Goal: Task Accomplishment & Management: Manage account settings

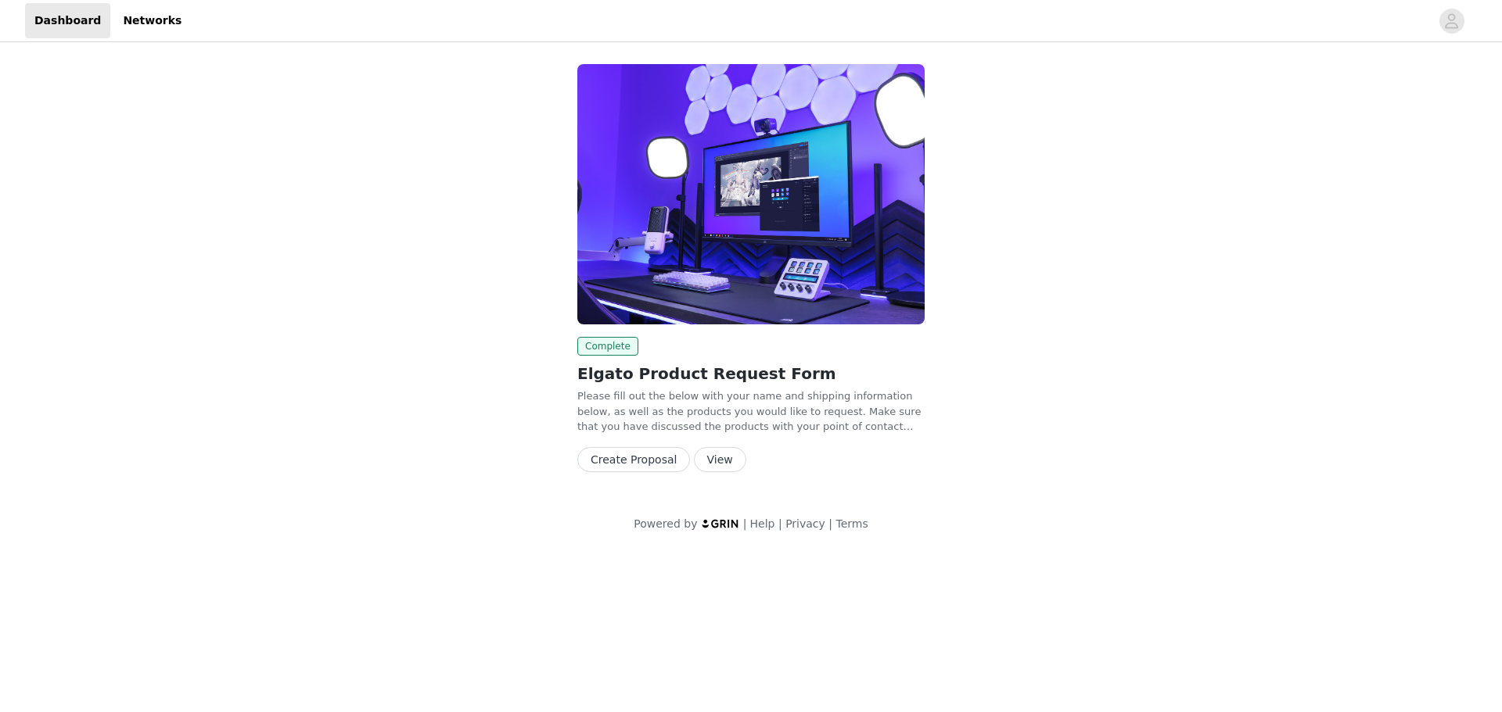
click at [712, 464] on button "View" at bounding box center [720, 459] width 52 height 25
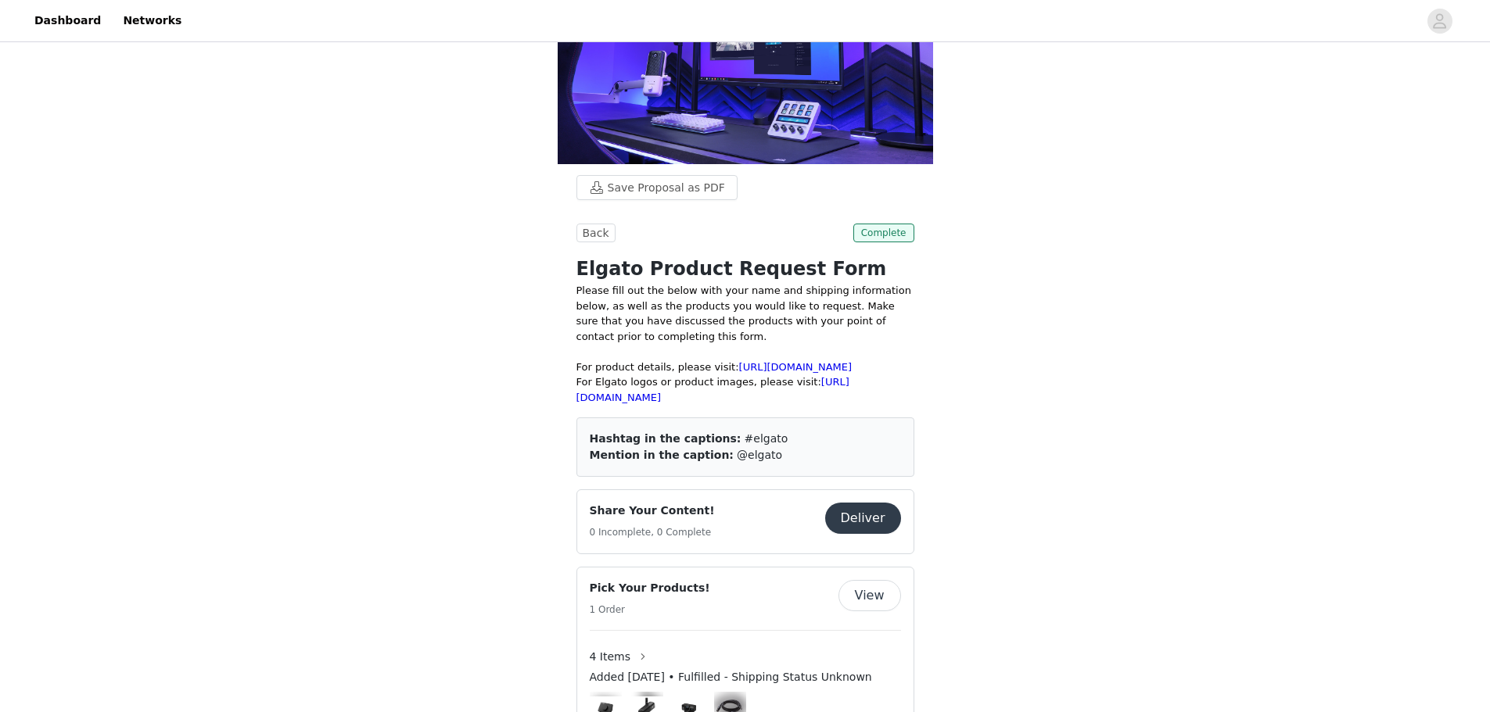
scroll to position [156, 0]
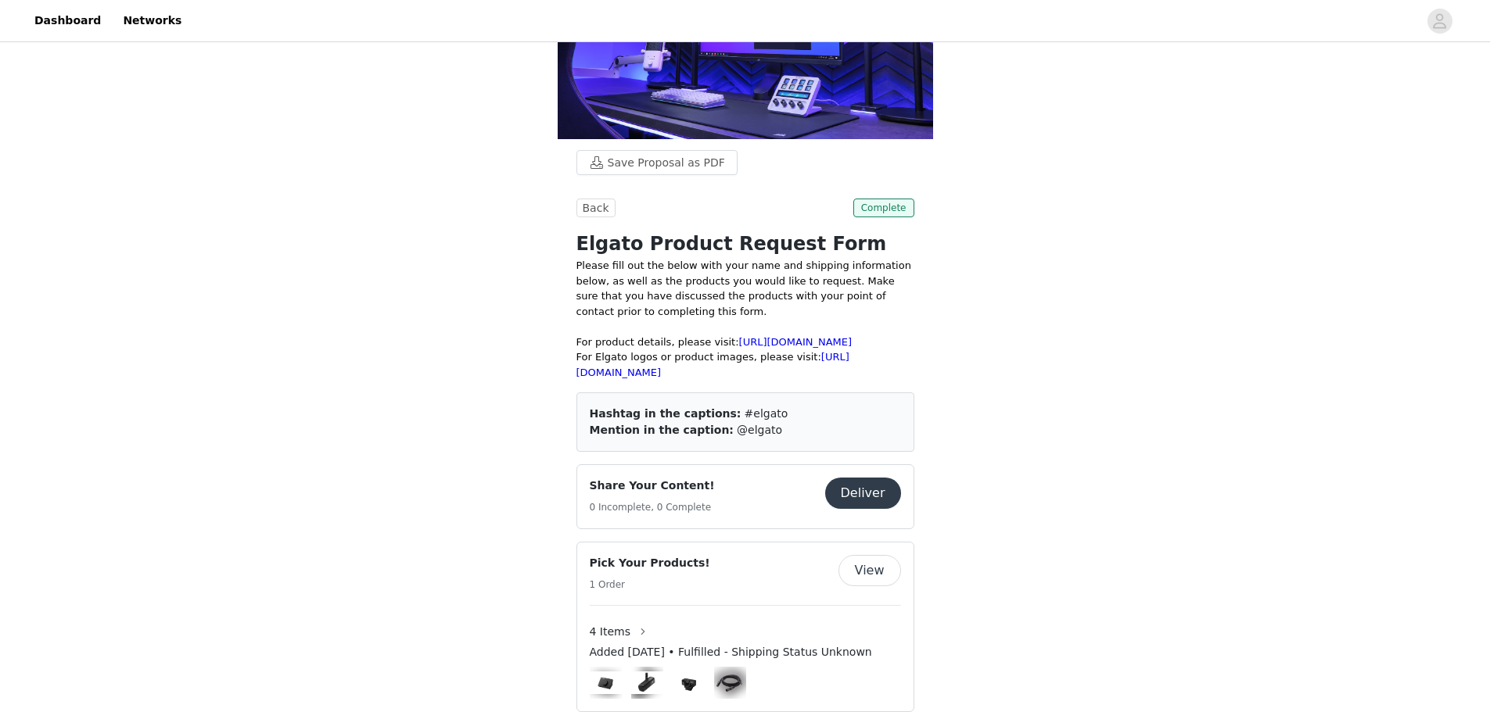
click at [867, 555] on button "View" at bounding box center [869, 570] width 63 height 31
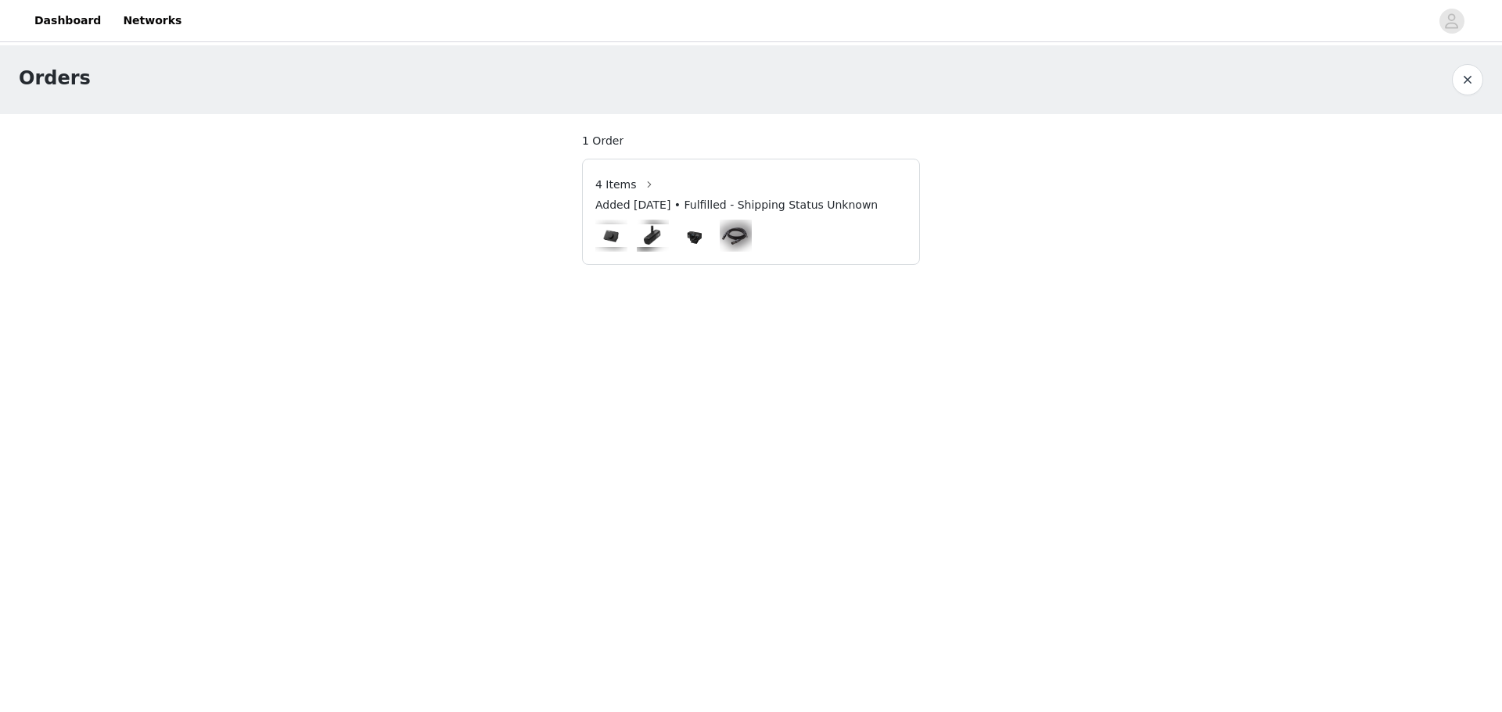
click at [688, 237] on img at bounding box center [694, 236] width 32 height 32
click at [742, 237] on img at bounding box center [736, 235] width 32 height 27
click at [646, 182] on button "button" at bounding box center [649, 184] width 25 height 25
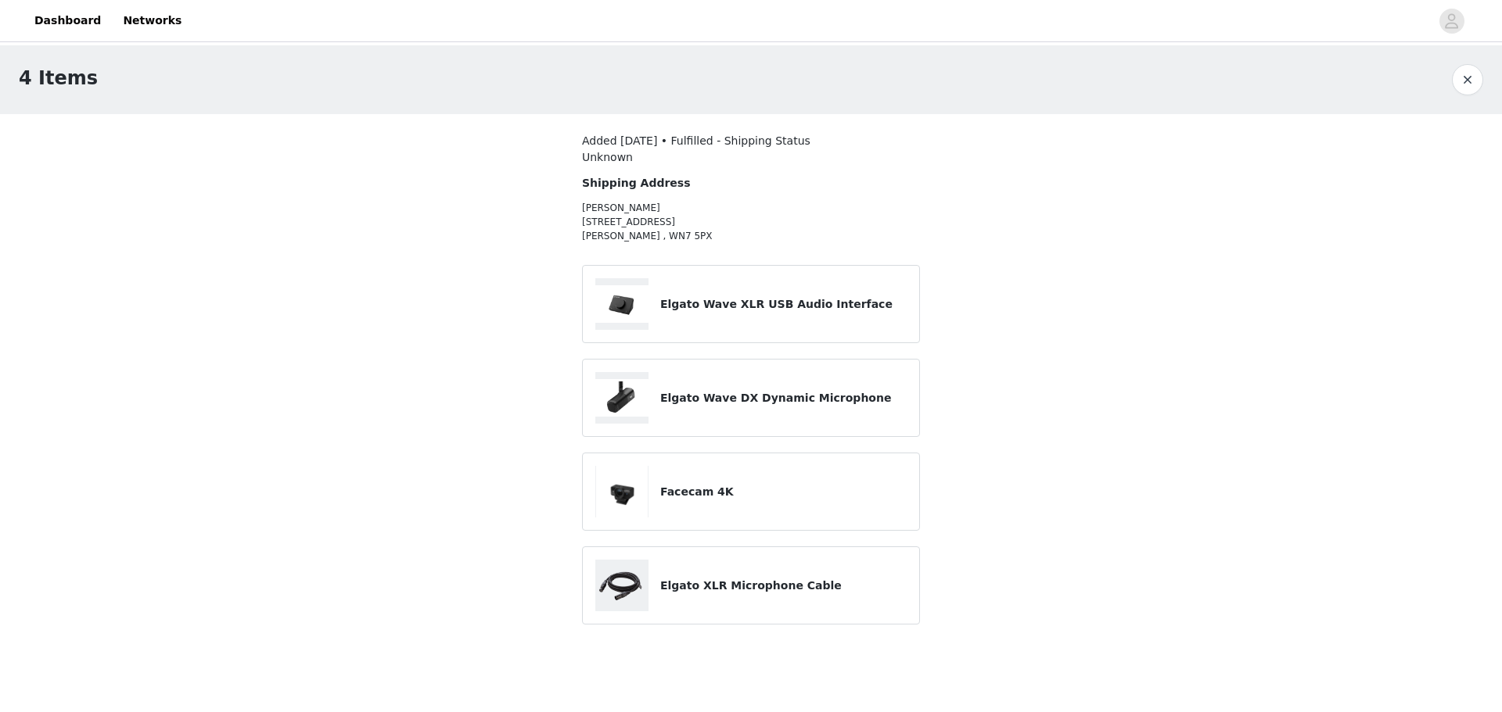
click at [611, 490] on img at bounding box center [622, 492] width 52 height 52
click at [66, 21] on link "Dashboard" at bounding box center [67, 20] width 85 height 35
